Goal: Contribute content

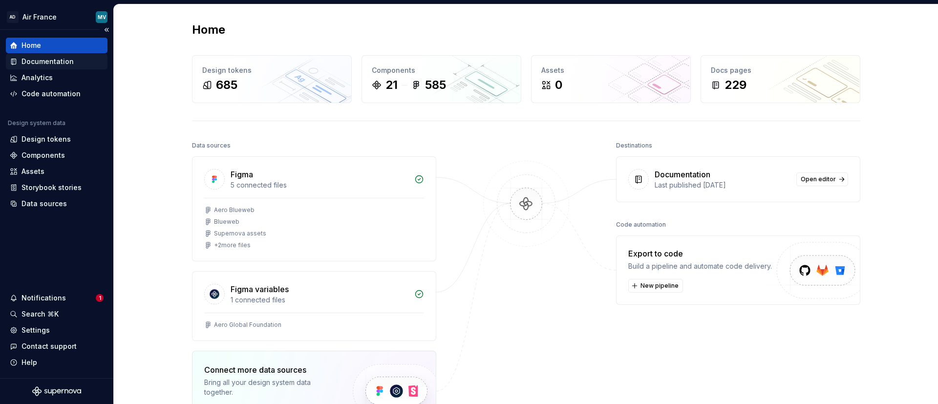
click at [55, 55] on div "Documentation" at bounding box center [57, 62] width 102 height 16
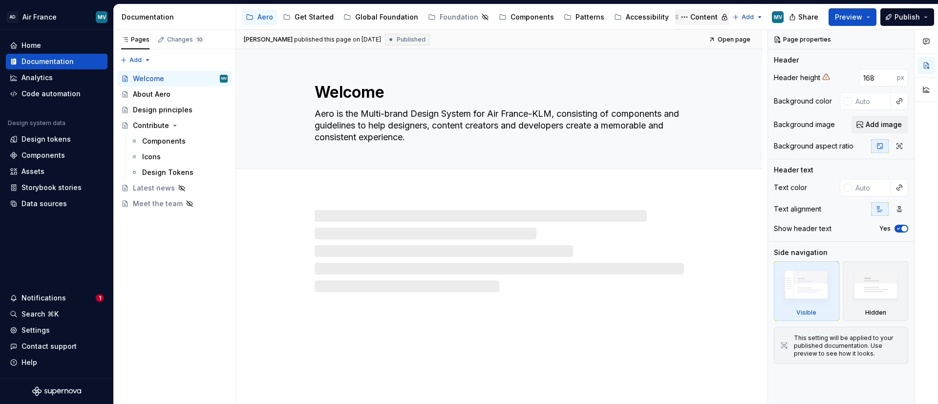
click at [694, 12] on div "Content" at bounding box center [703, 17] width 27 height 10
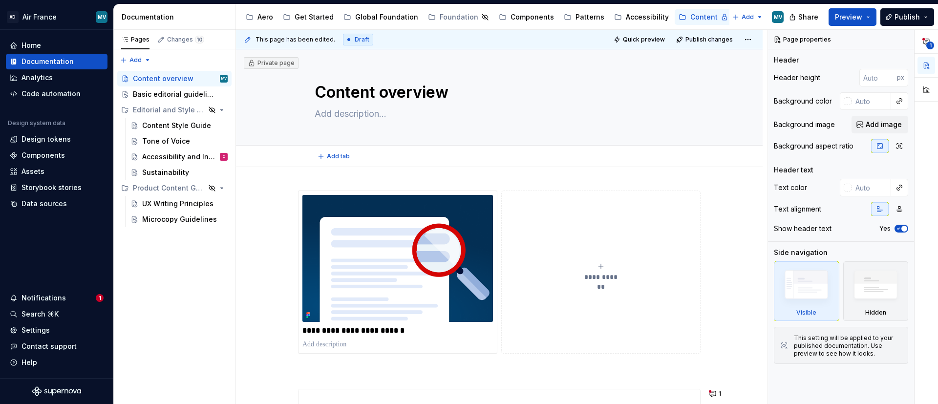
type textarea "*"
